Goal: Information Seeking & Learning: Learn about a topic

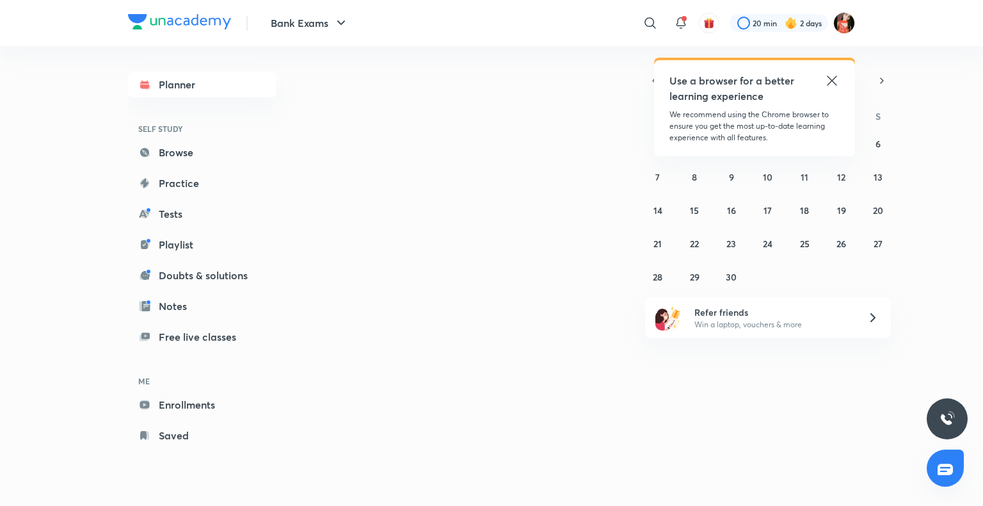
click at [838, 86] on icon at bounding box center [831, 80] width 15 height 15
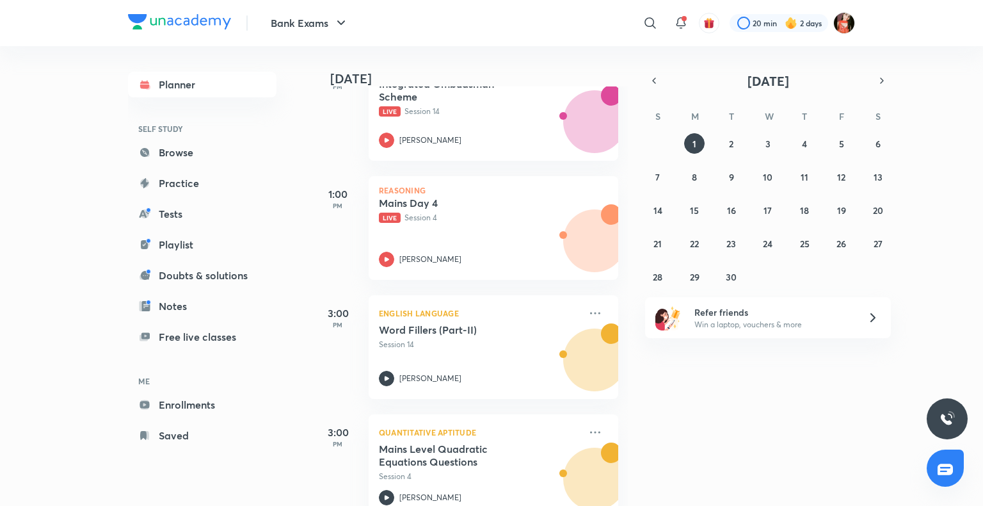
scroll to position [448, 0]
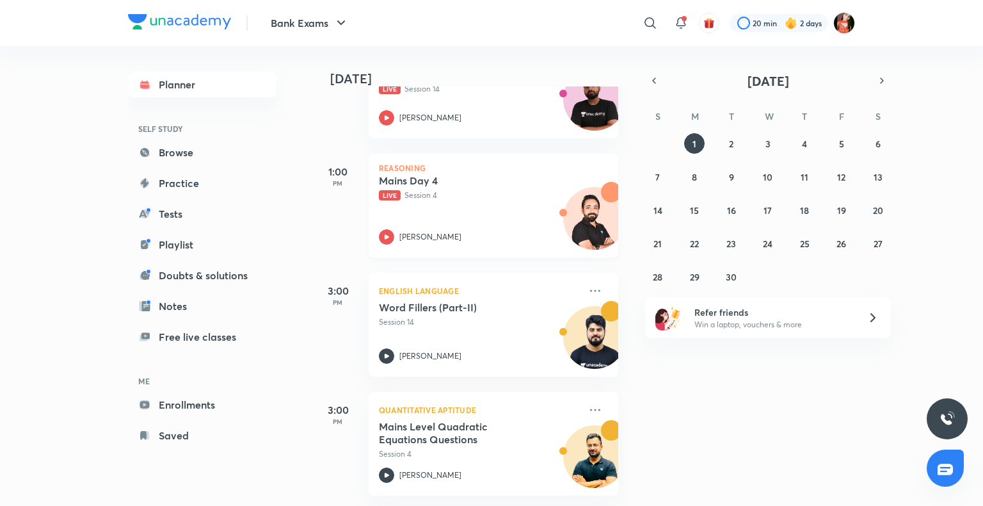
click at [391, 232] on icon at bounding box center [386, 236] width 15 height 15
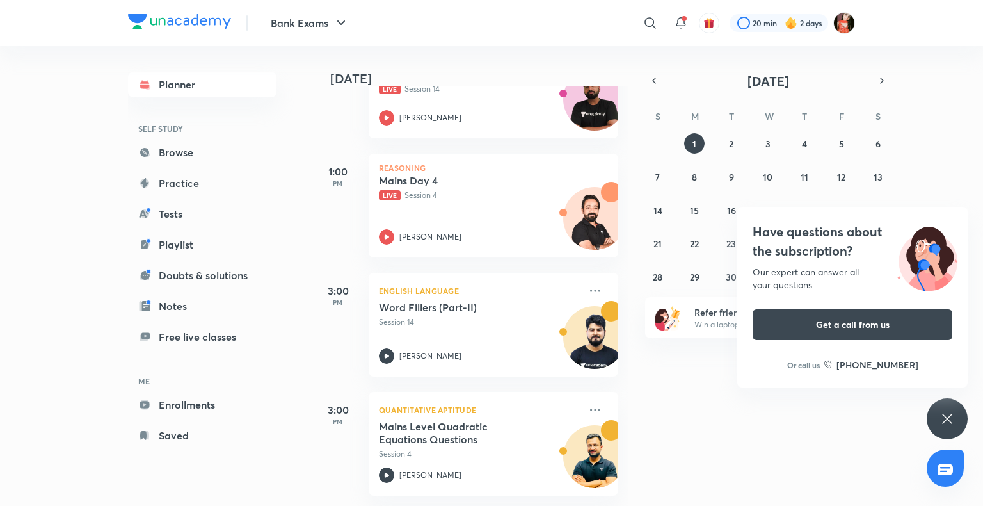
click at [937, 419] on div "Have questions about the subscription? Our expert can answer all your questions…" at bounding box center [947, 418] width 41 height 41
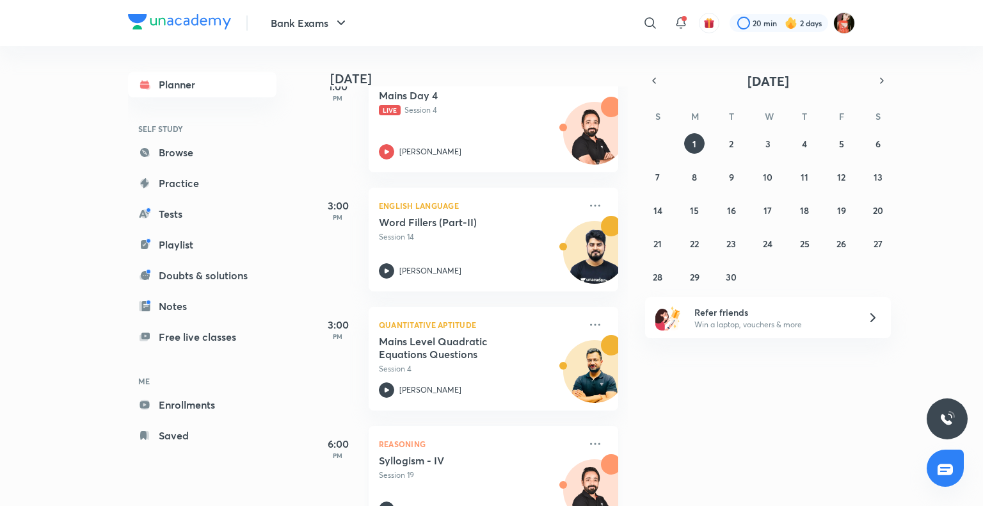
scroll to position [504, 0]
